Goal: Find specific page/section: Find specific page/section

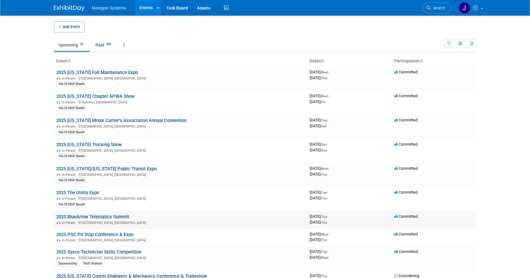
drag, startPoint x: 131, startPoint y: 215, endPoint x: 55, endPoint y: 217, distance: 76.5
click at [55, 217] on td "2025 BlueArrow Telematics Summit In-Person Raleigh, NC" at bounding box center [180, 219] width 253 height 17
copy link "2025 BlueArrow Telematics Summit"
click at [103, 47] on link "Past 262" at bounding box center [104, 45] width 27 height 12
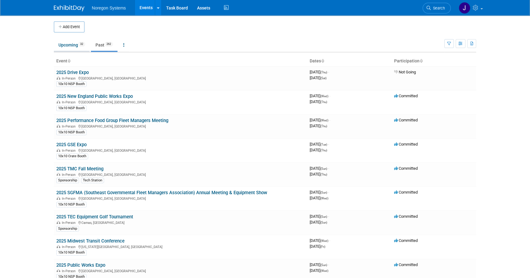
click at [63, 49] on link "Upcoming 32" at bounding box center [72, 45] width 36 height 12
